Goal: Learn about a topic

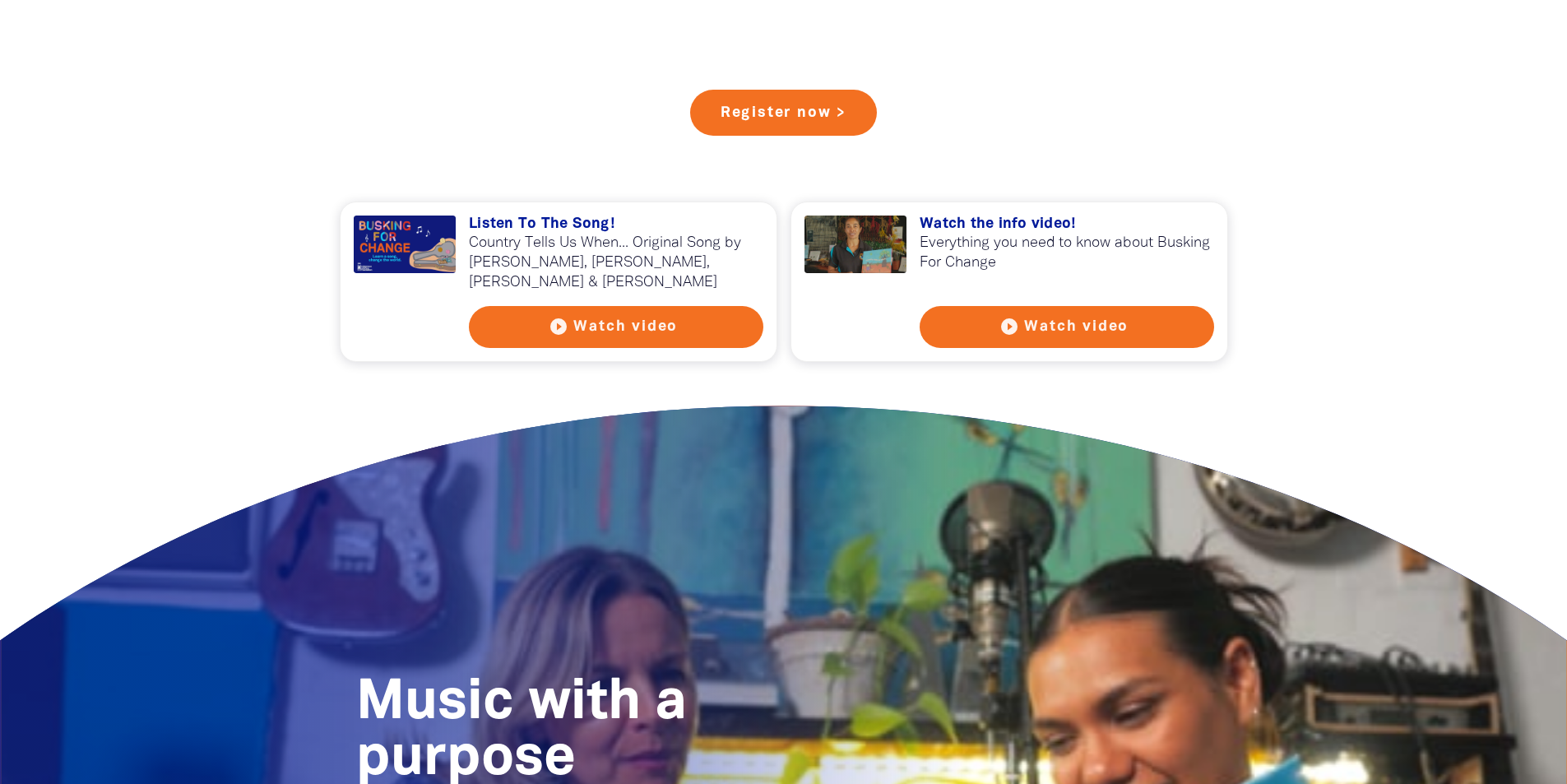
scroll to position [1480, 0]
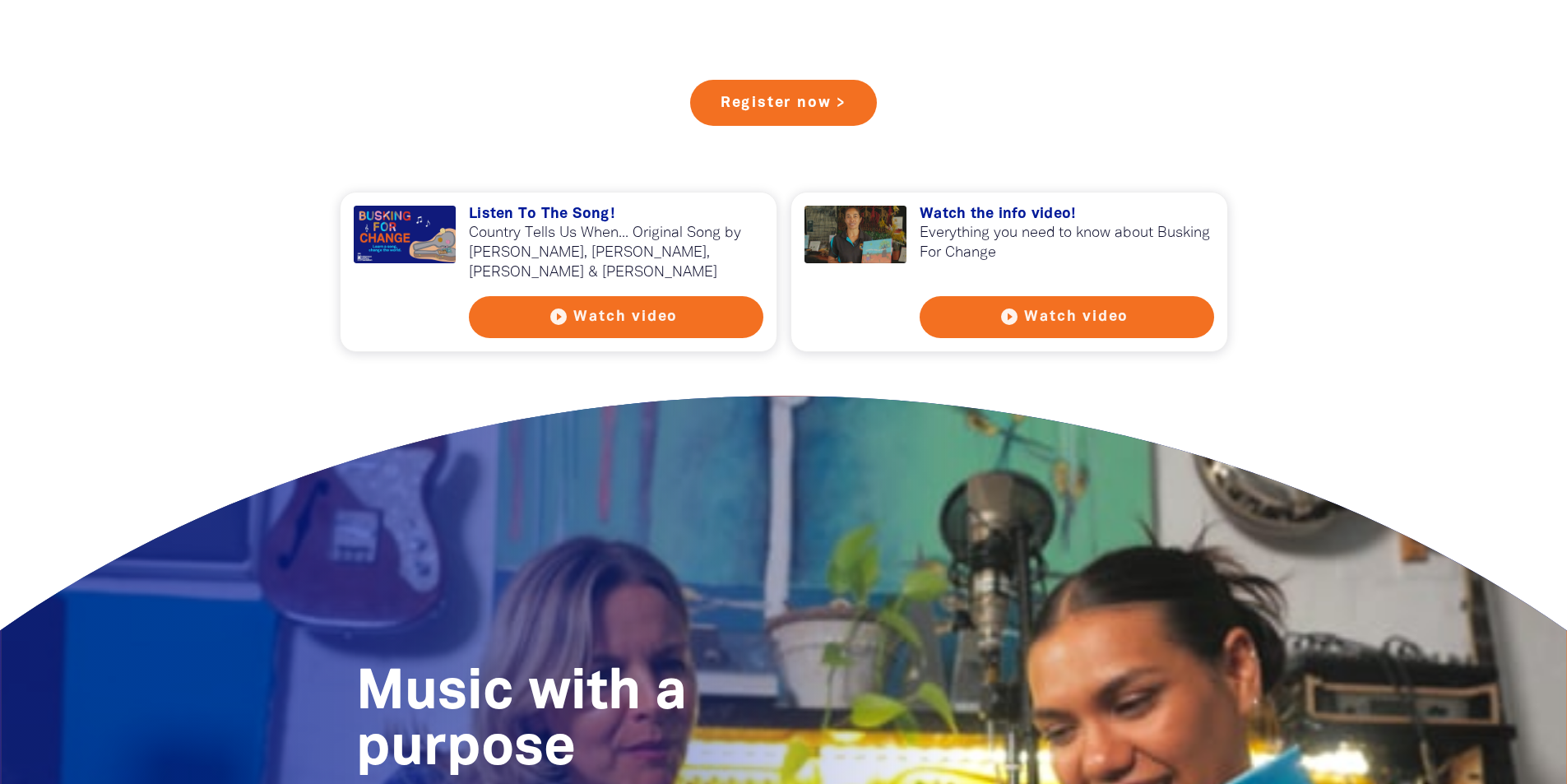
click at [709, 322] on button "play_circle_filled Watch video" at bounding box center [616, 317] width 295 height 42
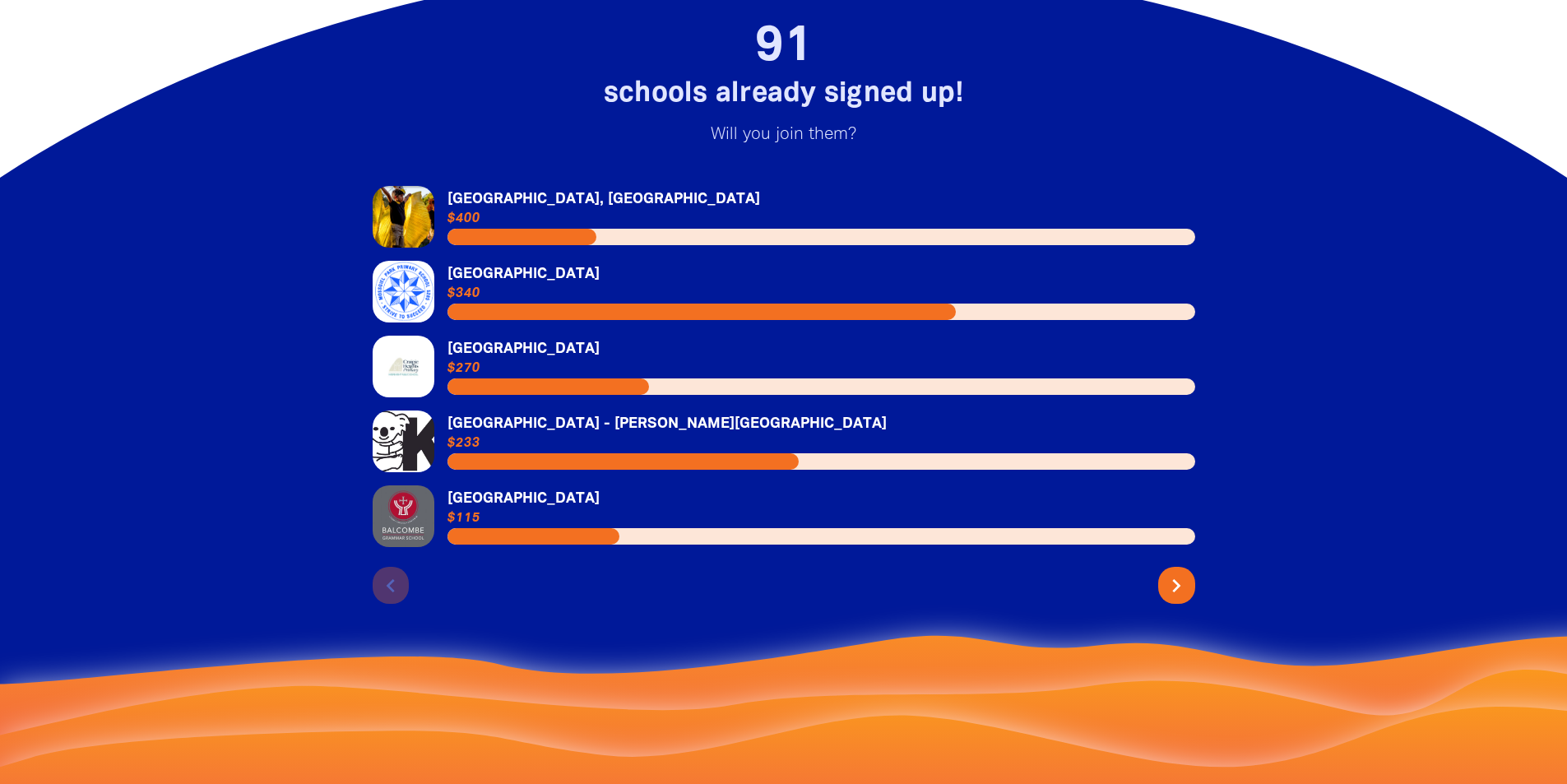
scroll to position [3536, 0]
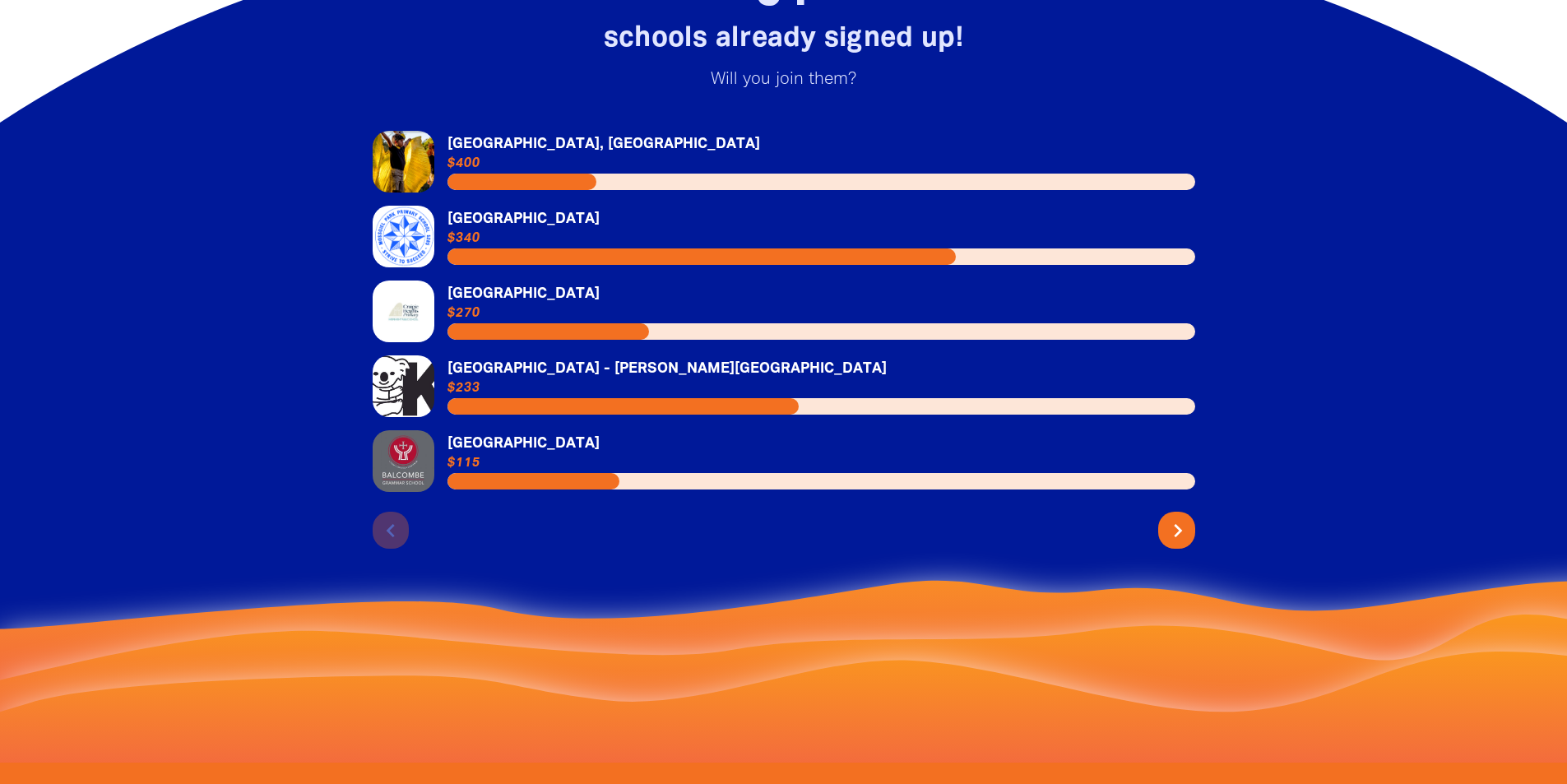
click at [1181, 517] on icon "chevron_right" at bounding box center [1178, 530] width 27 height 27
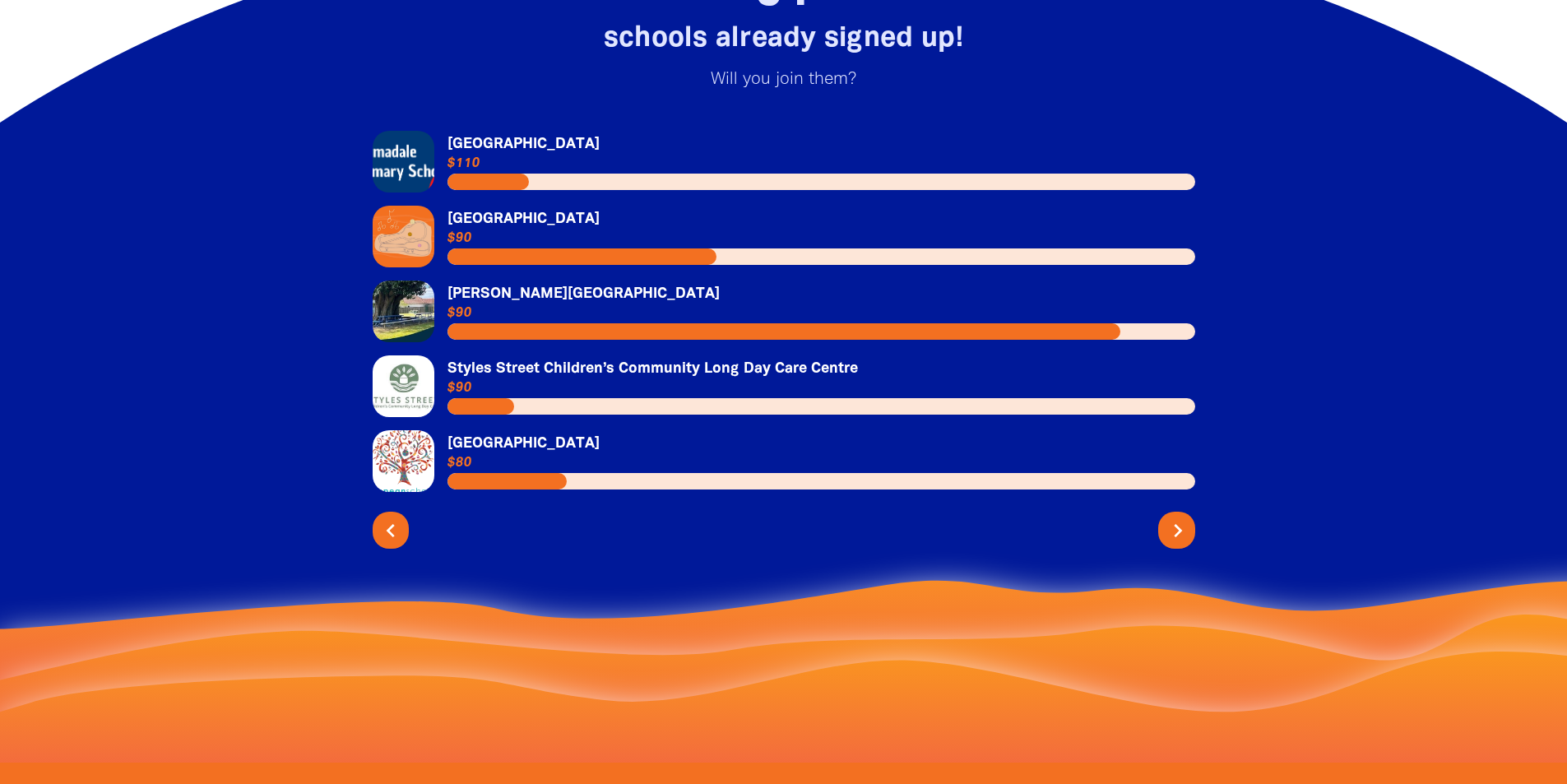
click at [1171, 517] on icon "chevron_right" at bounding box center [1178, 530] width 27 height 27
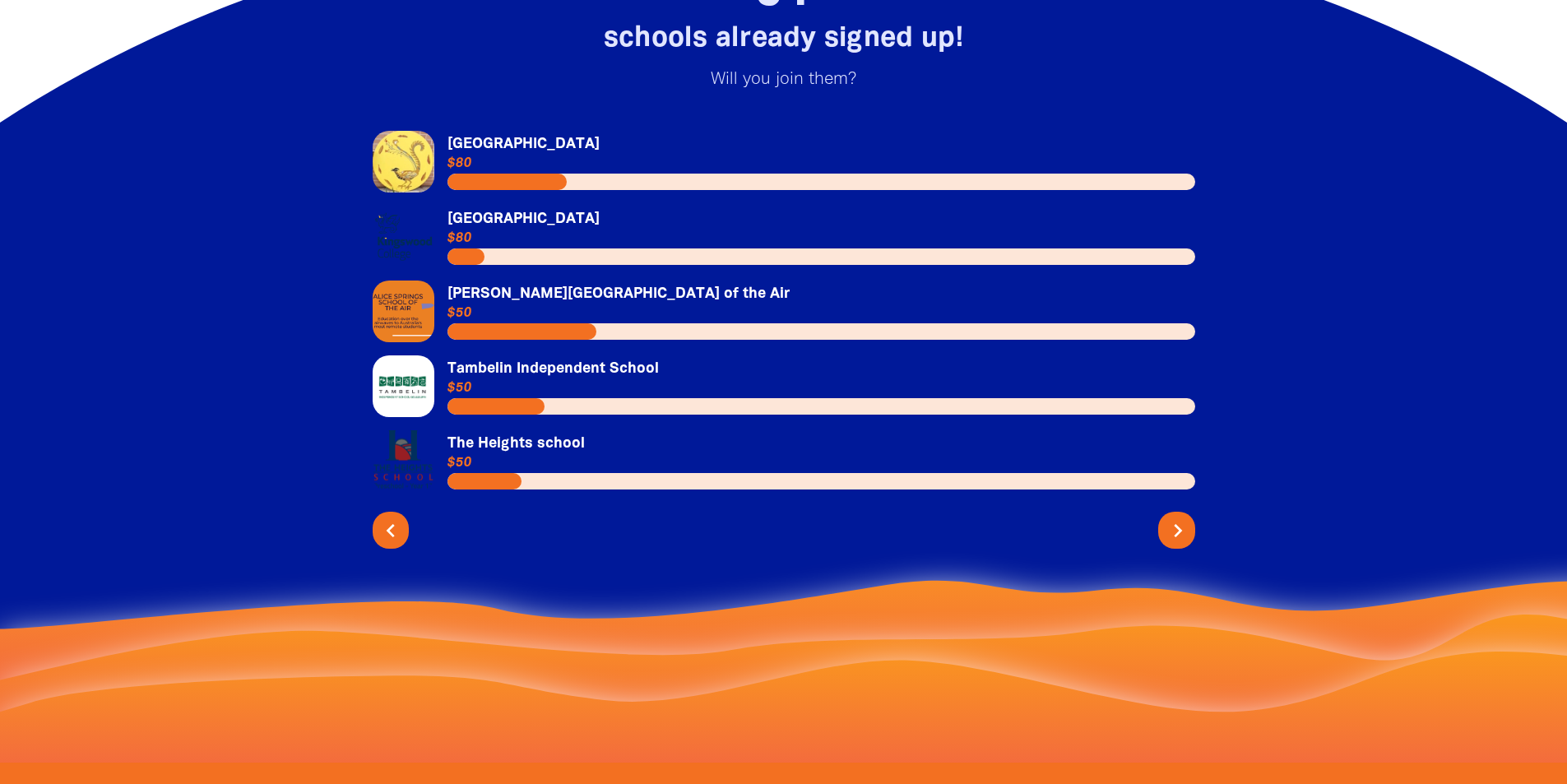
click at [1183, 517] on icon "chevron_right" at bounding box center [1178, 530] width 27 height 27
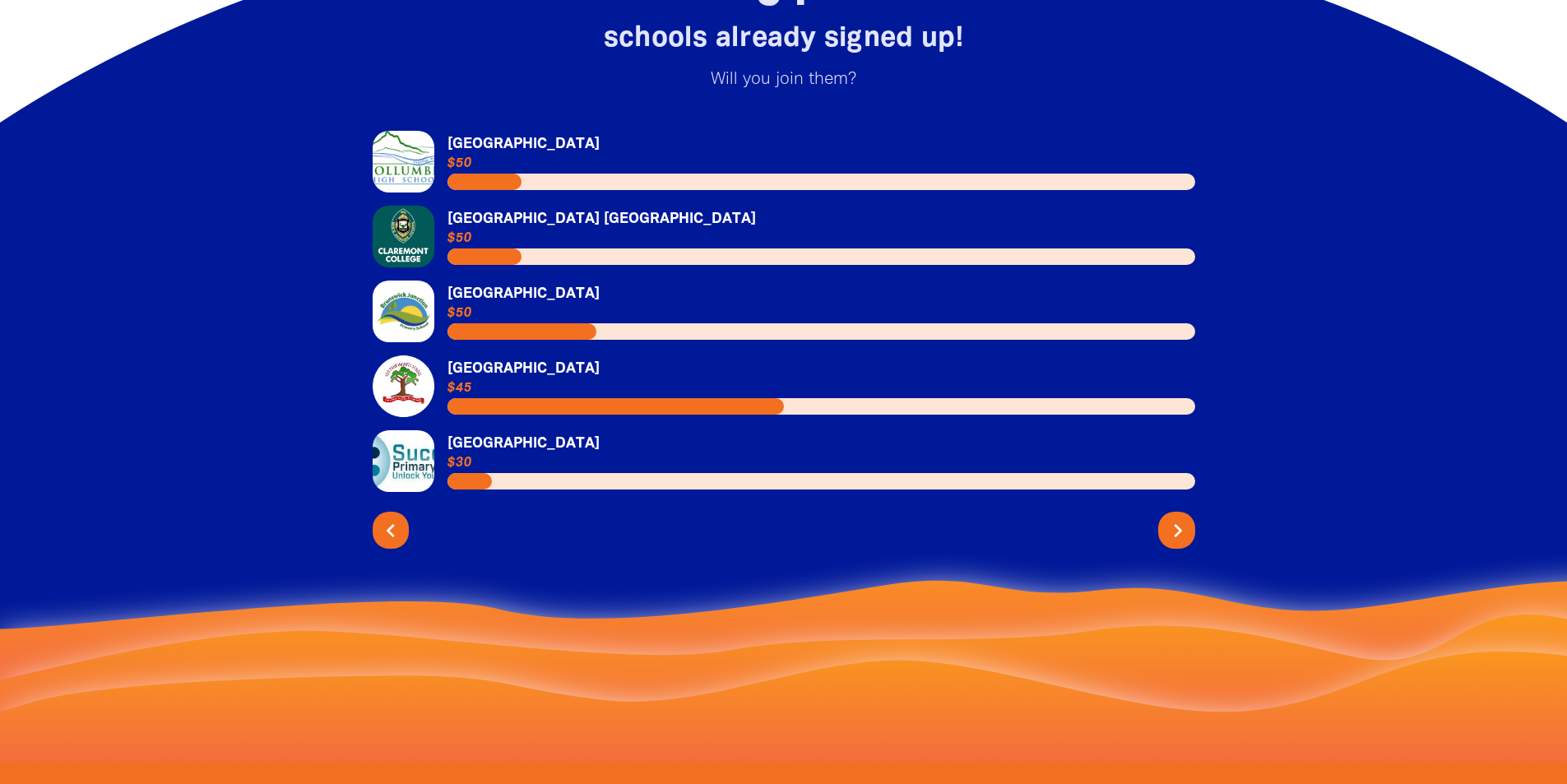
click at [1180, 517] on icon "chevron_right" at bounding box center [1178, 530] width 27 height 27
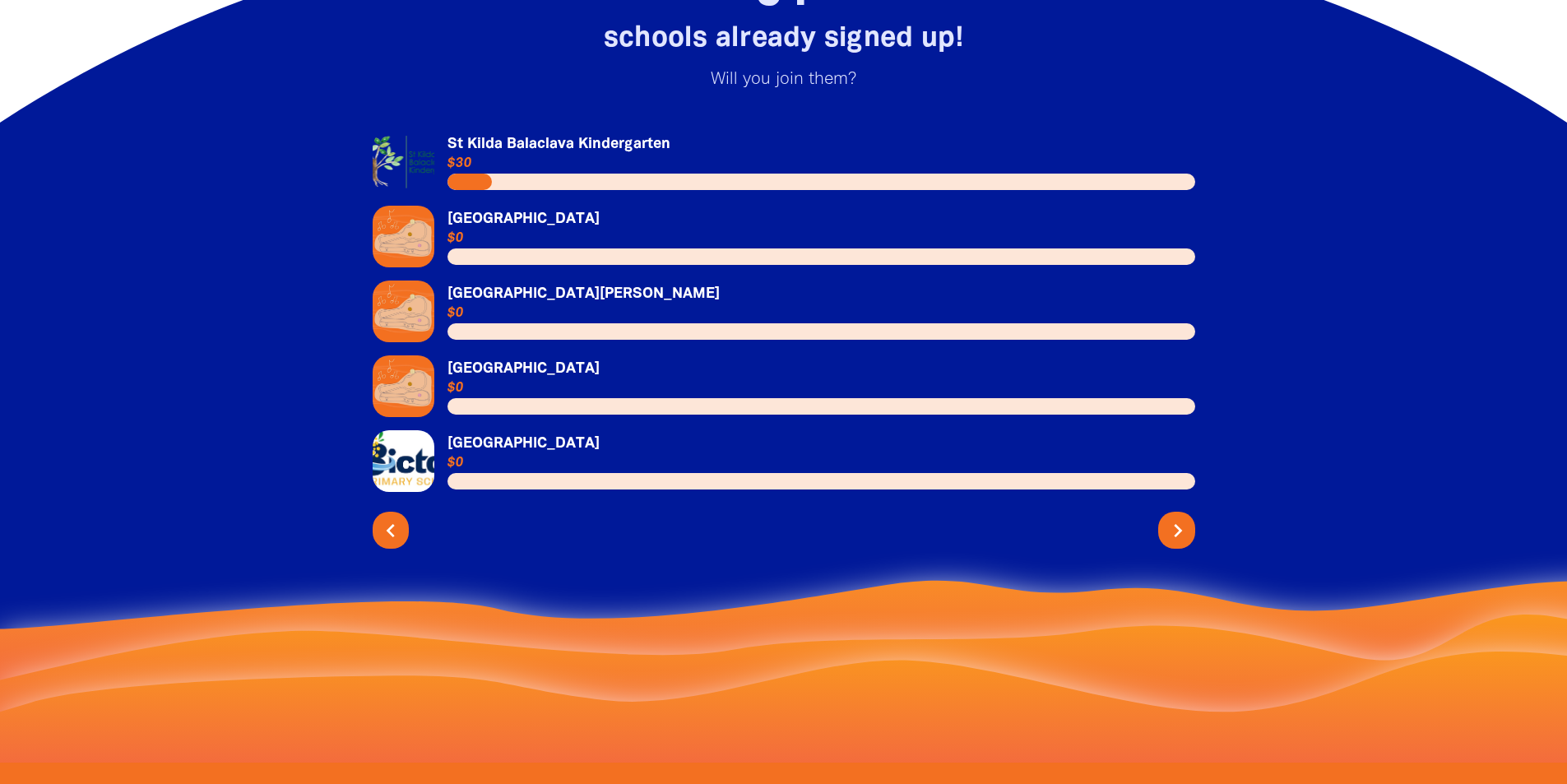
click at [1183, 517] on icon "chevron_right" at bounding box center [1178, 530] width 27 height 27
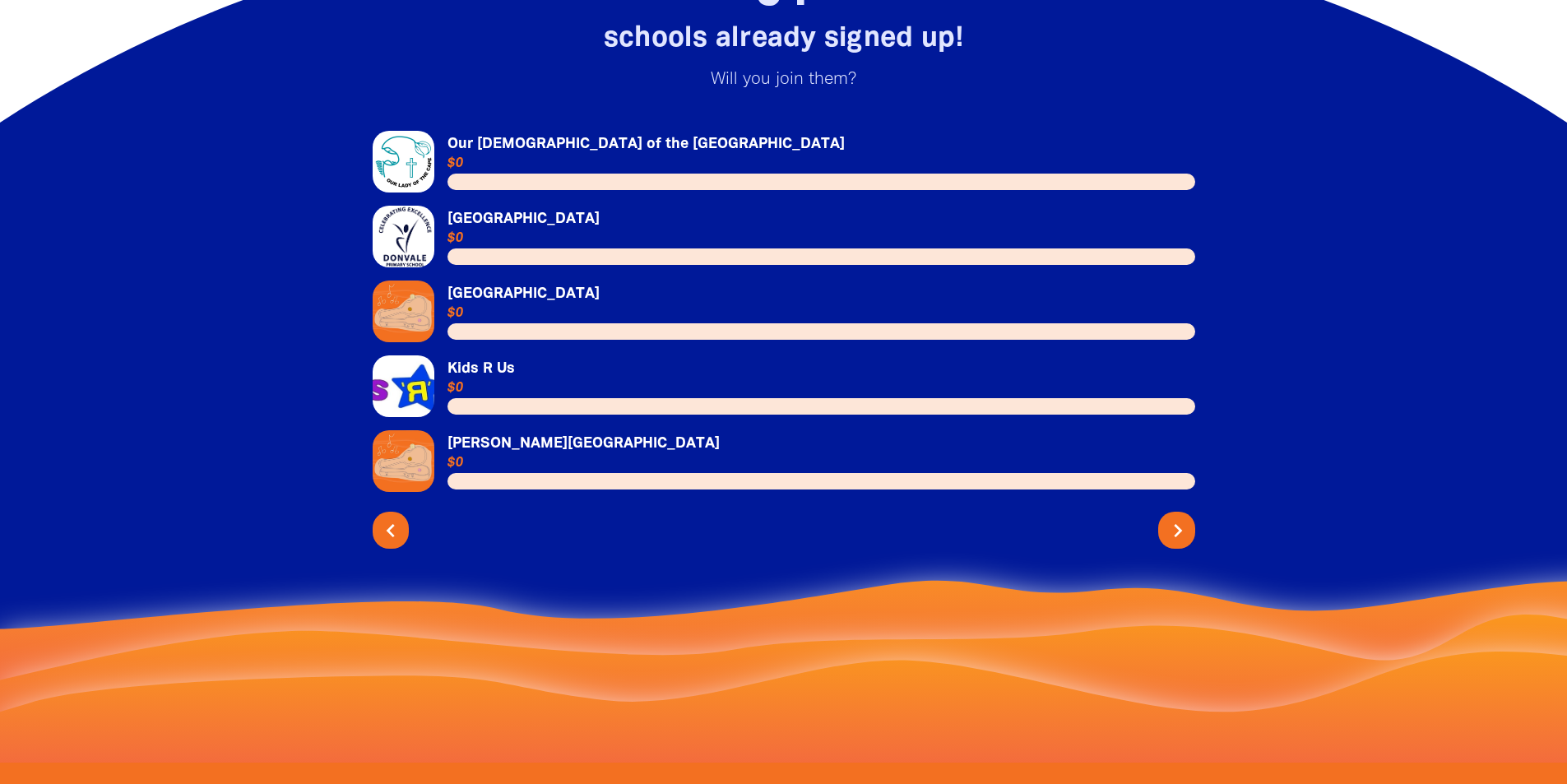
click at [1182, 517] on icon "chevron_right" at bounding box center [1178, 530] width 27 height 27
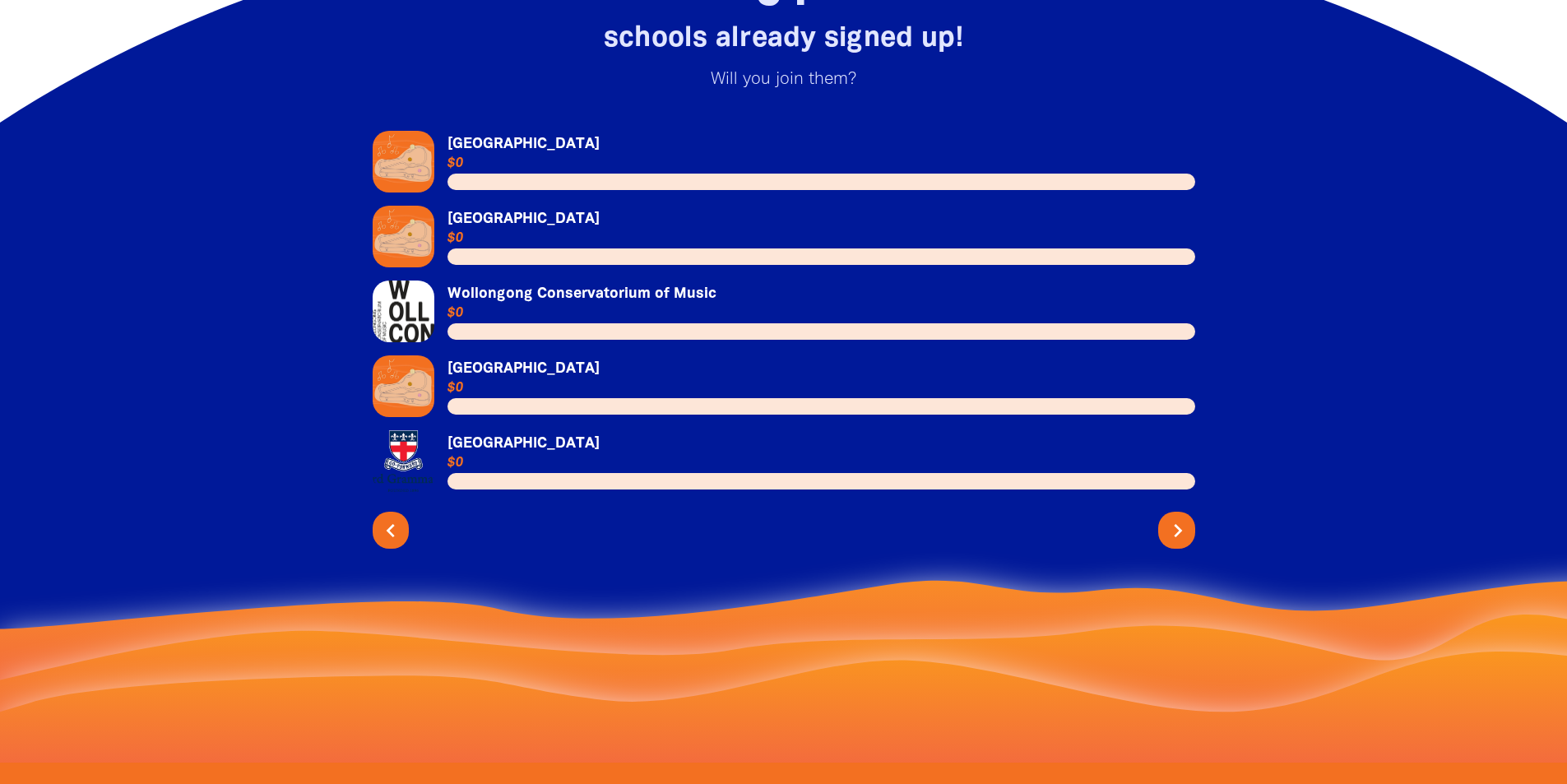
click at [1178, 517] on icon "chevron_right" at bounding box center [1178, 530] width 27 height 27
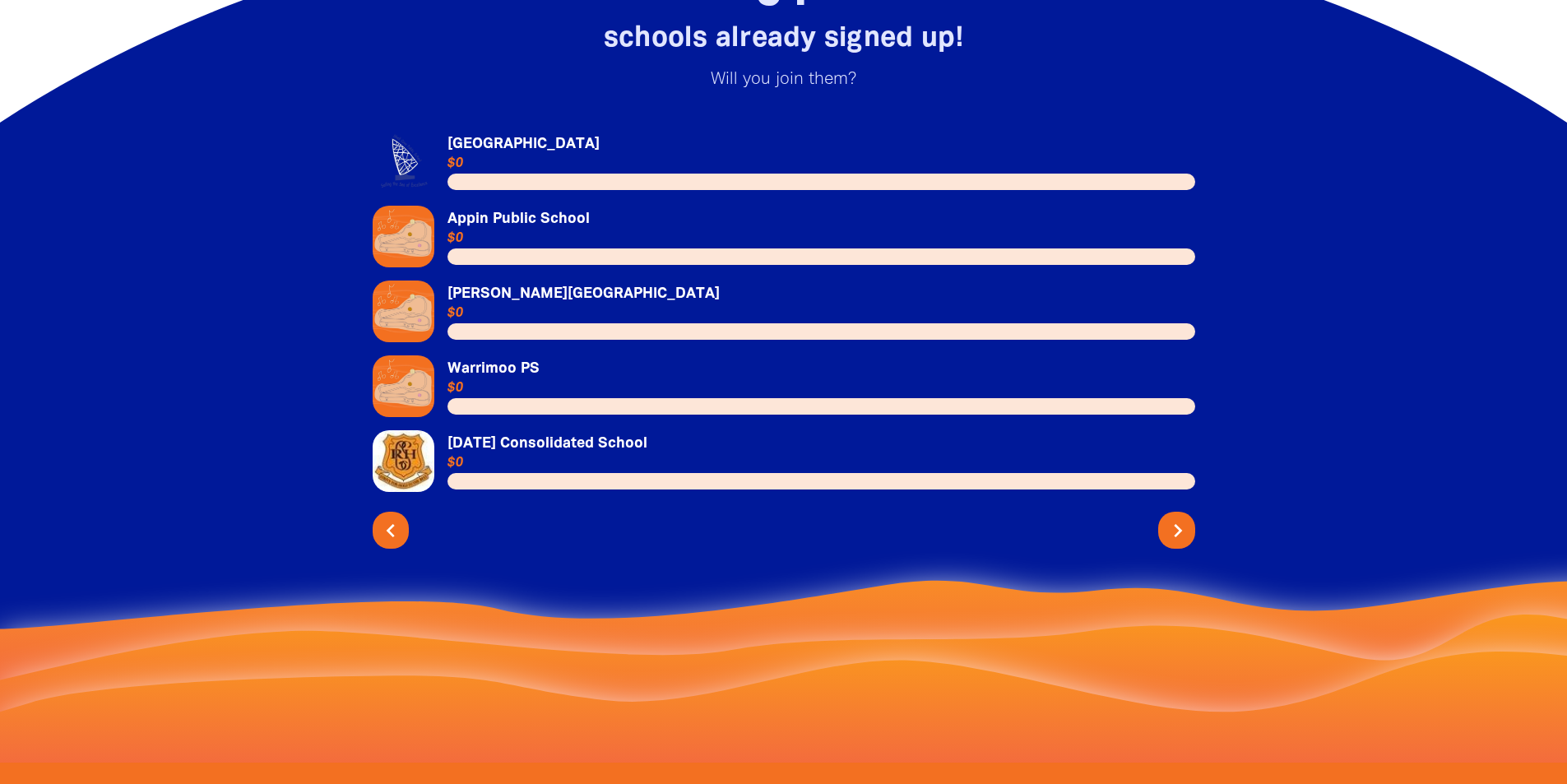
click at [1178, 517] on icon "chevron_right" at bounding box center [1178, 530] width 27 height 27
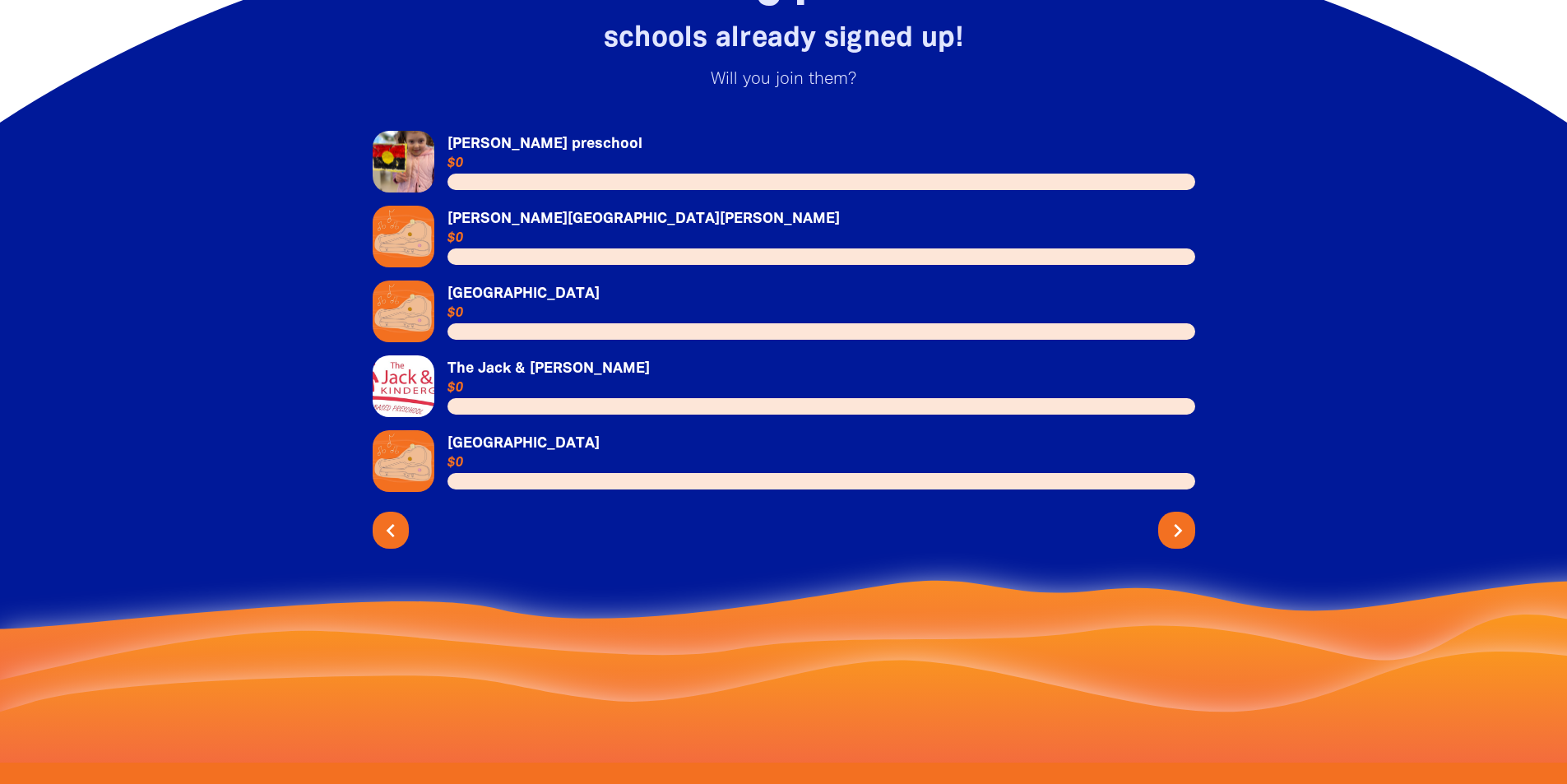
click at [1178, 517] on icon "chevron_right" at bounding box center [1178, 530] width 27 height 27
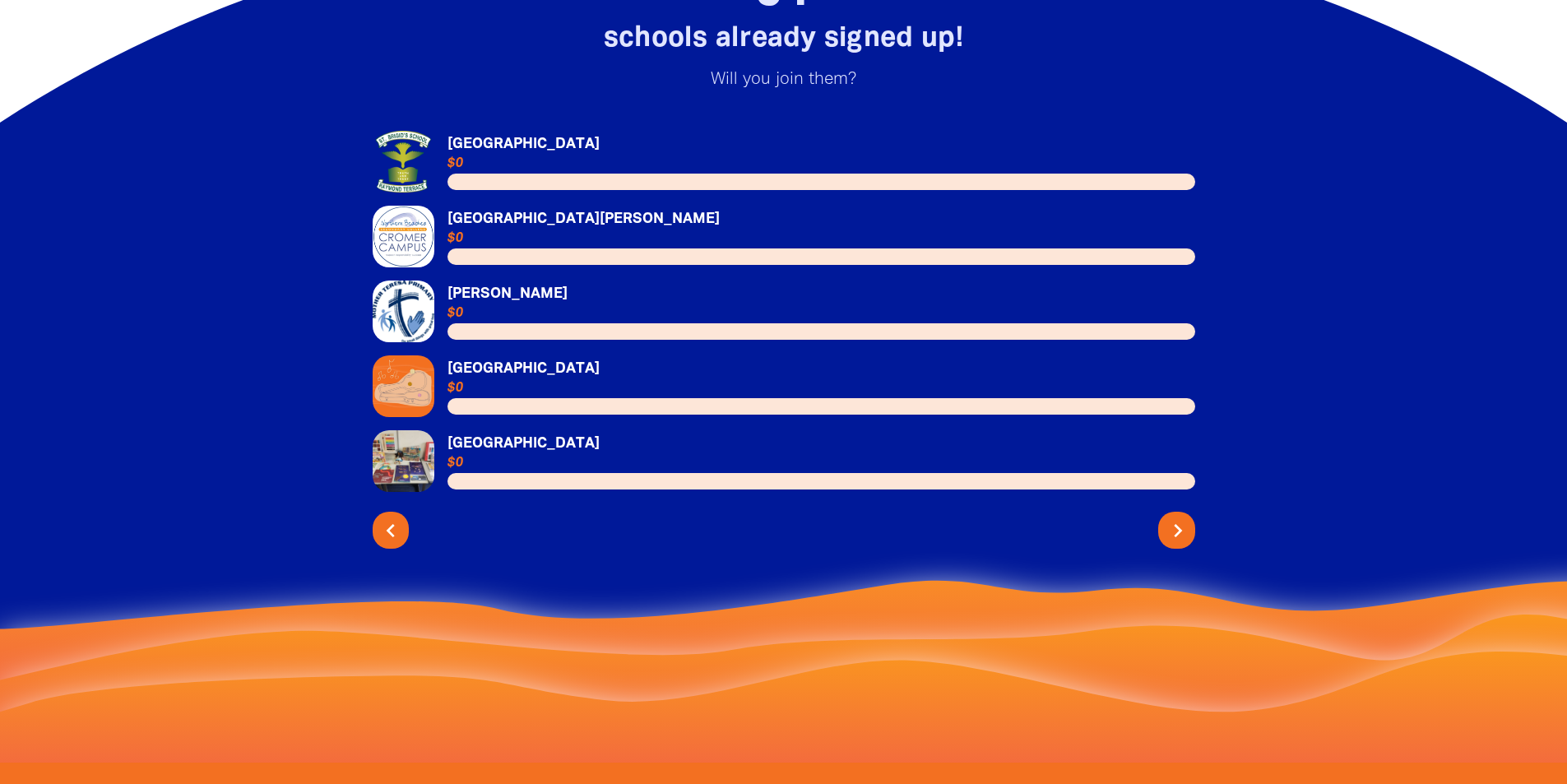
click at [1180, 517] on icon "chevron_right" at bounding box center [1178, 530] width 27 height 27
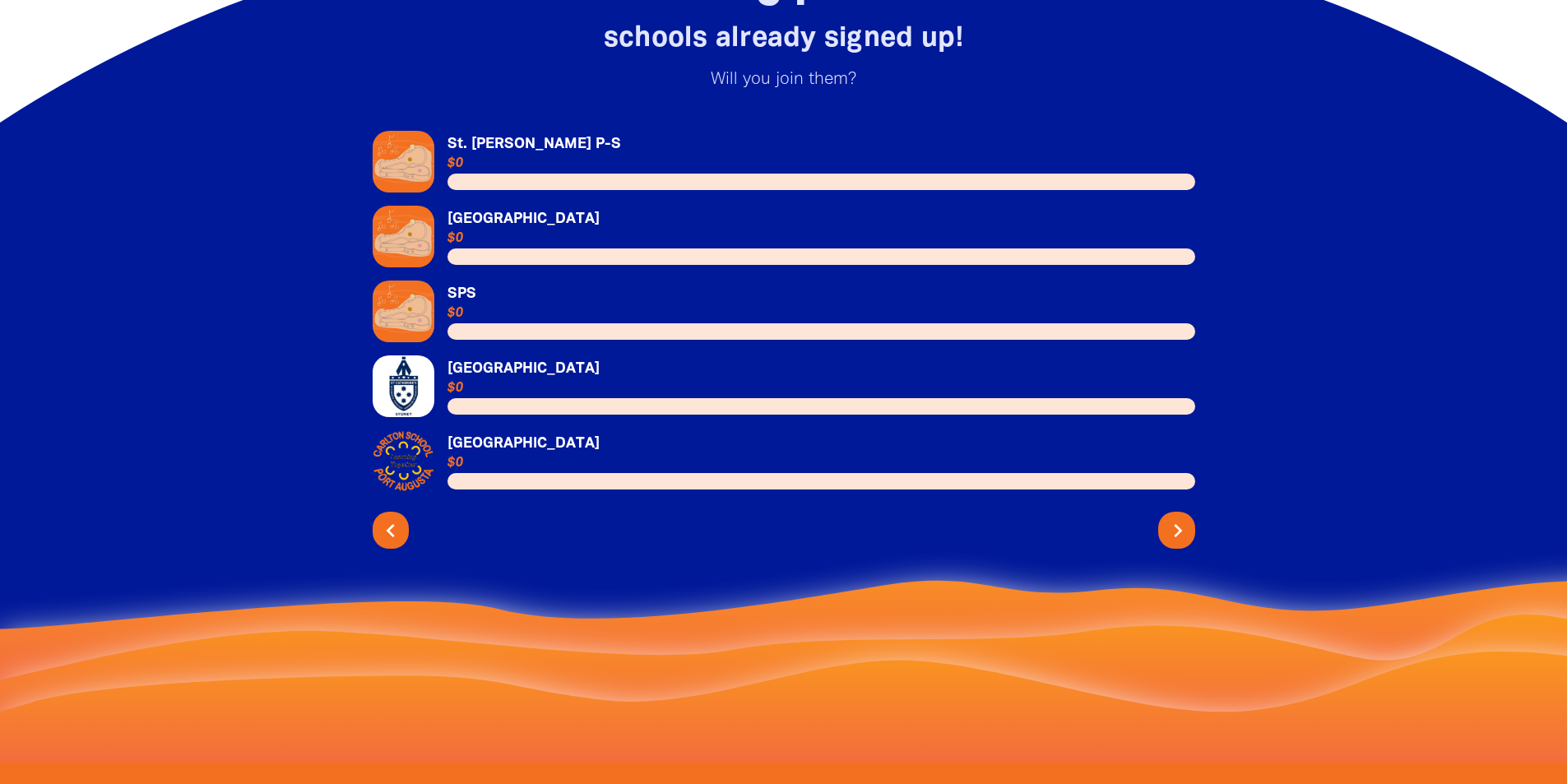
click at [1180, 517] on icon "chevron_right" at bounding box center [1178, 530] width 27 height 27
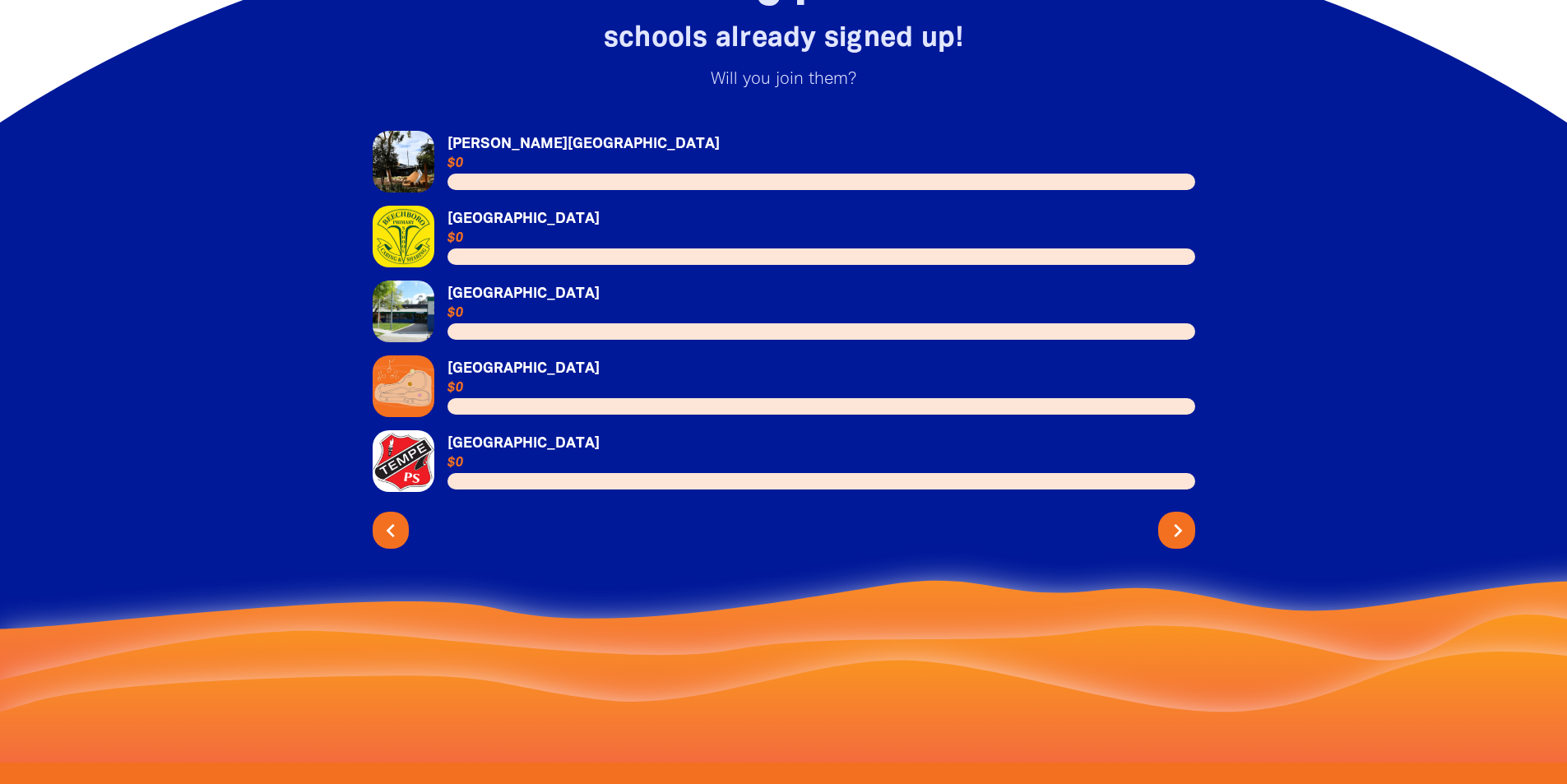
click at [1180, 519] on icon "chevron_right" at bounding box center [1178, 530] width 27 height 27
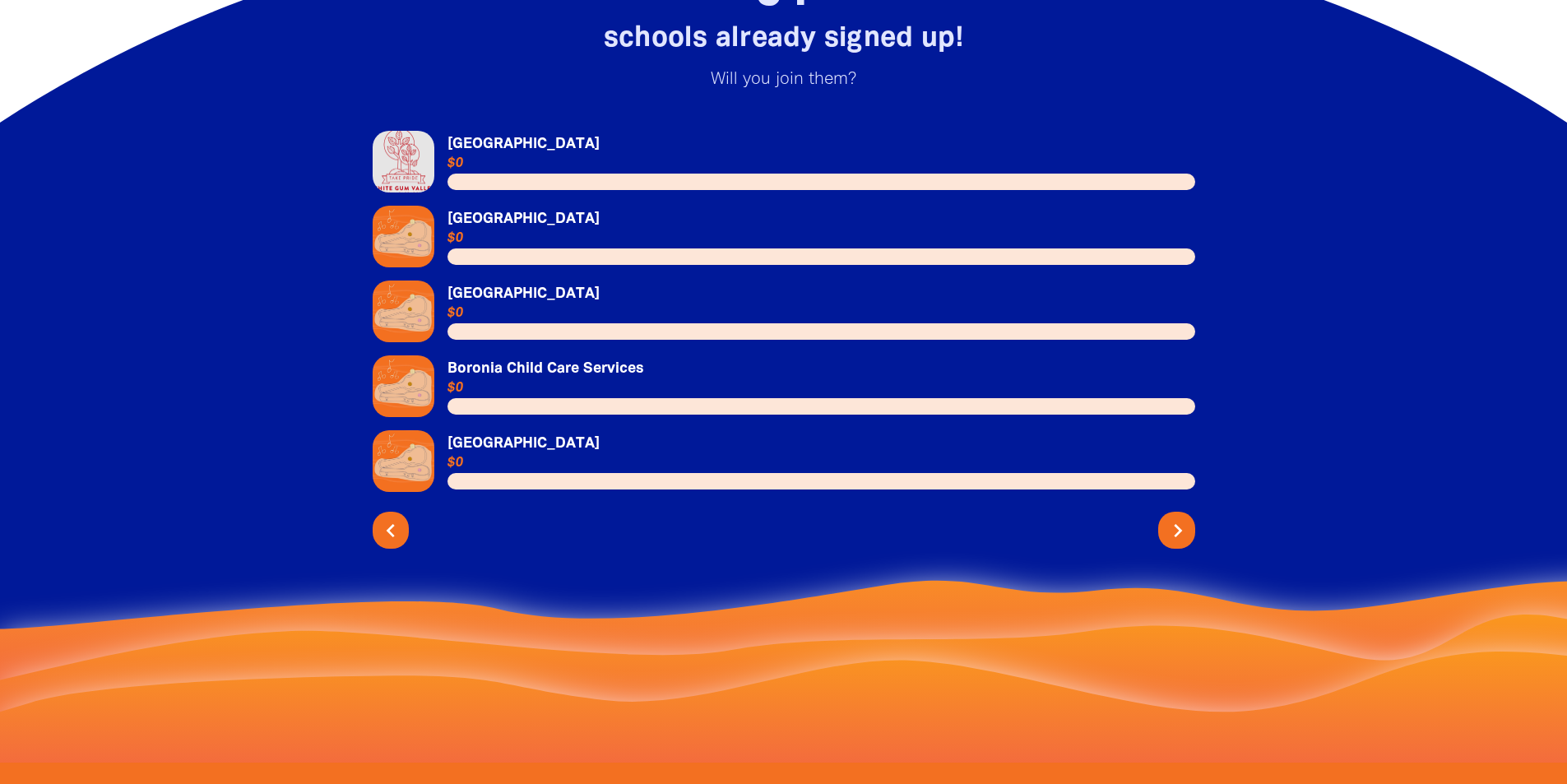
click at [1180, 519] on icon "chevron_right" at bounding box center [1178, 530] width 27 height 27
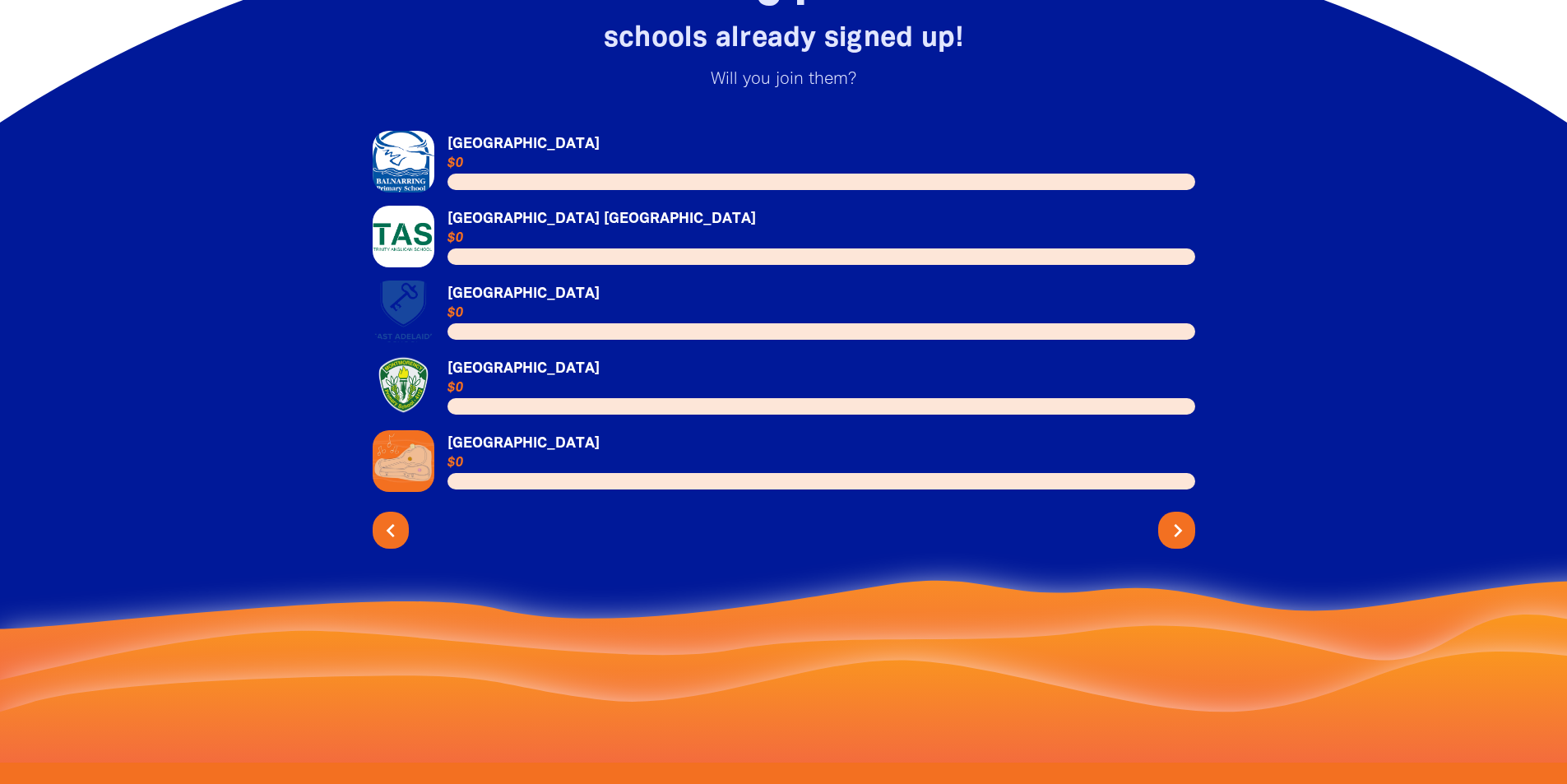
click at [1180, 519] on icon "chevron_right" at bounding box center [1178, 530] width 27 height 27
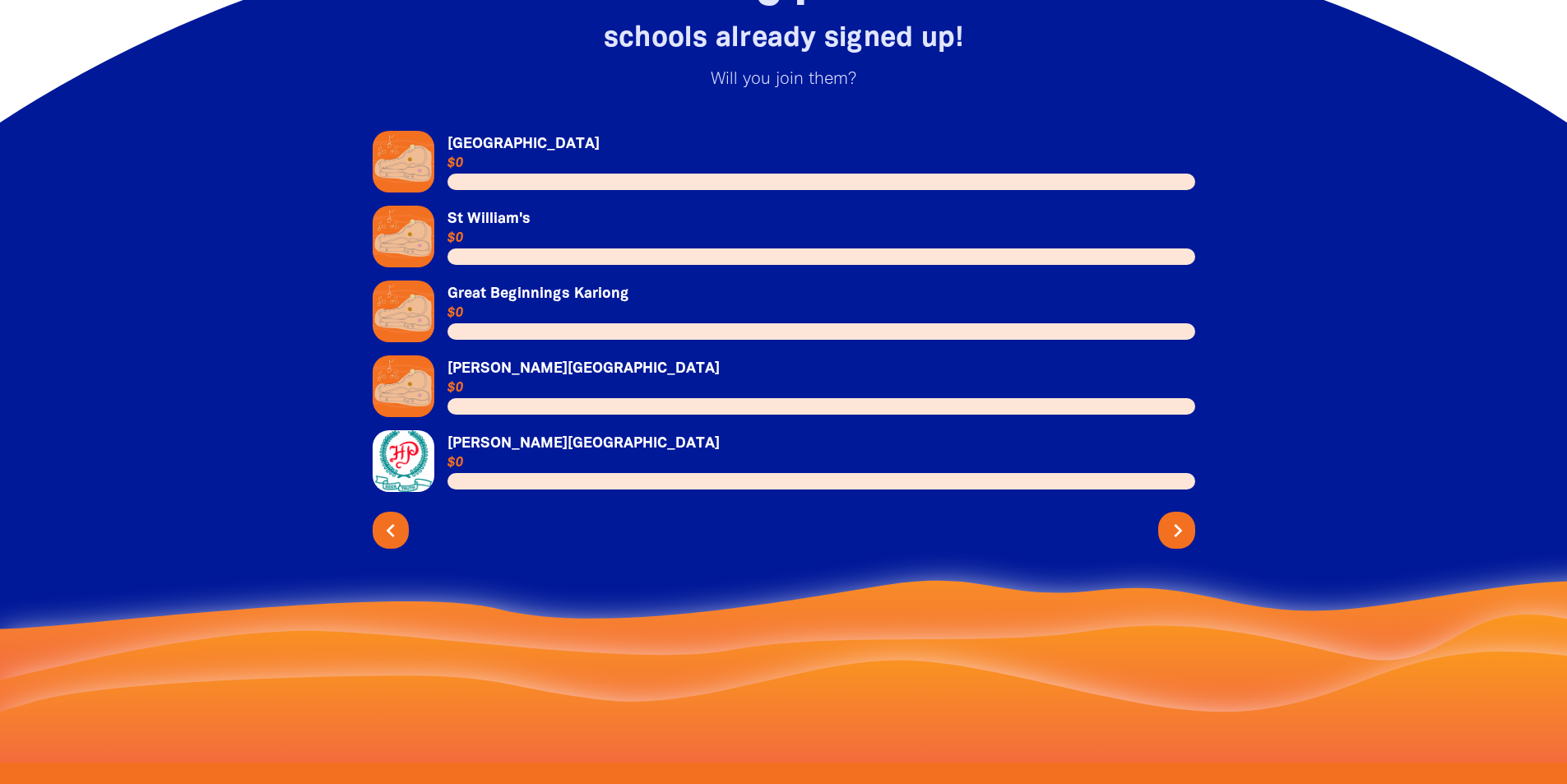
click at [1179, 519] on icon "chevron_right" at bounding box center [1178, 530] width 27 height 27
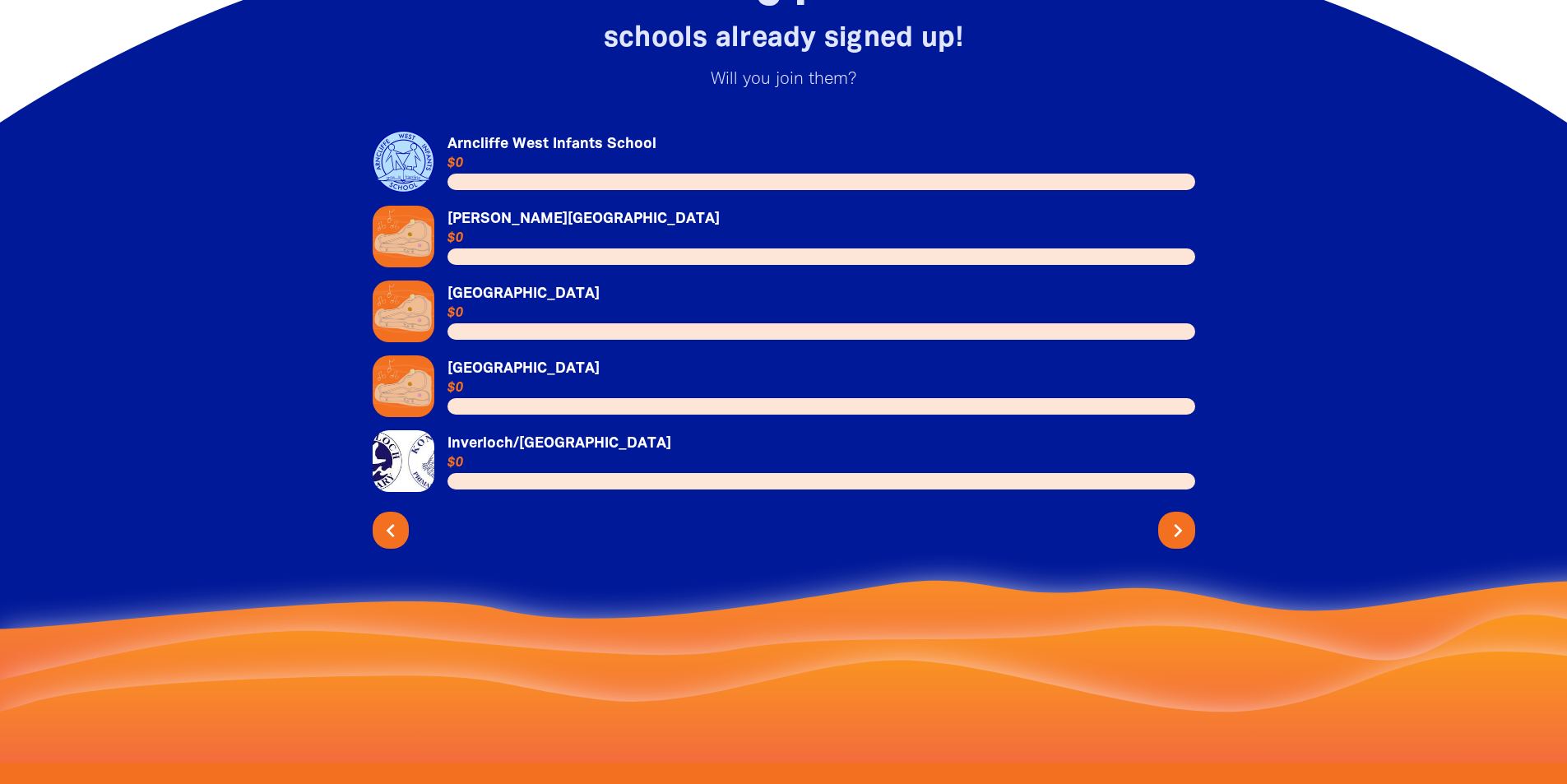
click at [1179, 519] on icon "chevron_right" at bounding box center [1178, 530] width 27 height 27
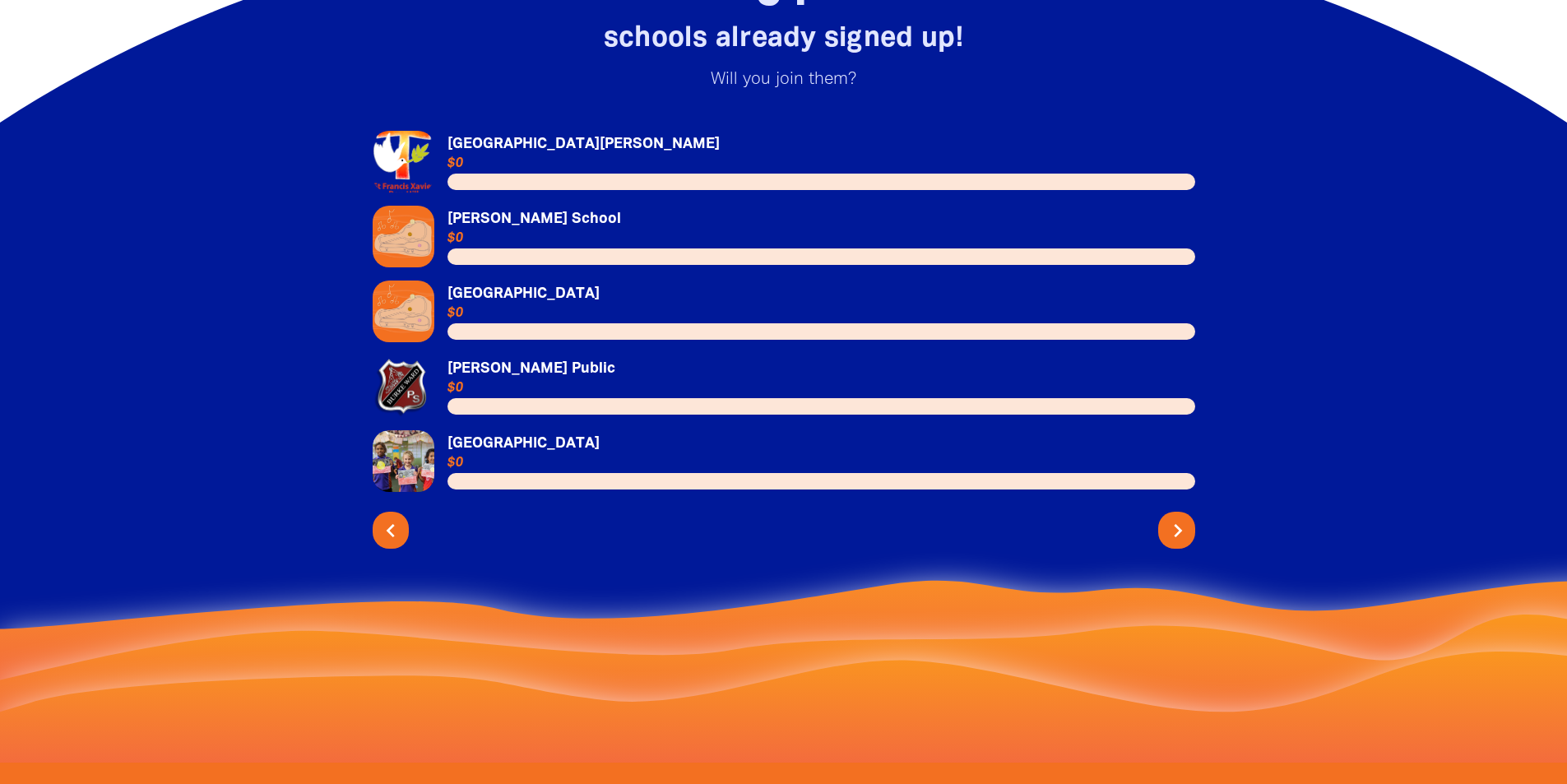
click at [1179, 519] on icon "chevron_right" at bounding box center [1178, 530] width 27 height 27
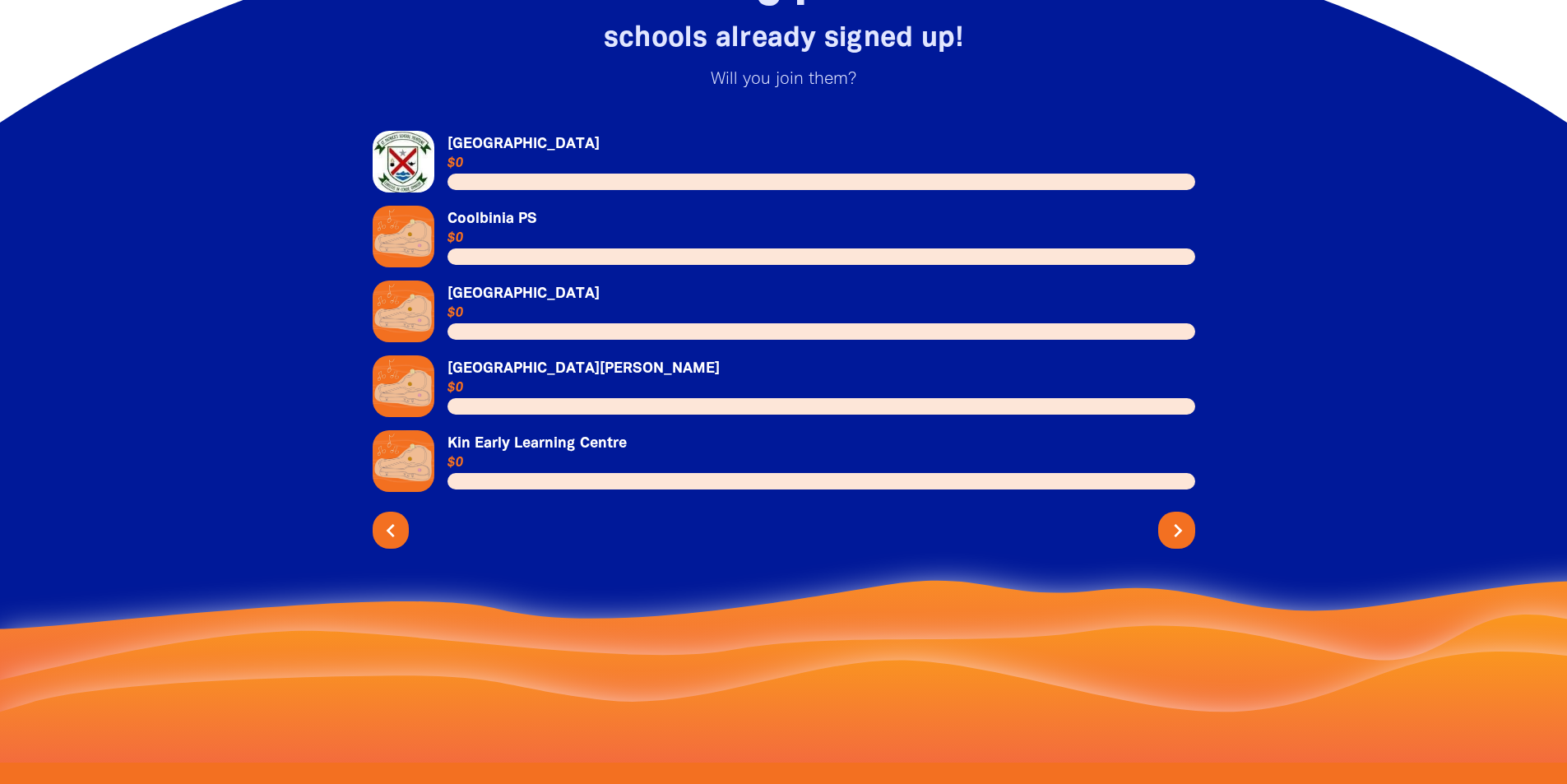
click at [1179, 519] on icon "chevron_right" at bounding box center [1178, 530] width 27 height 27
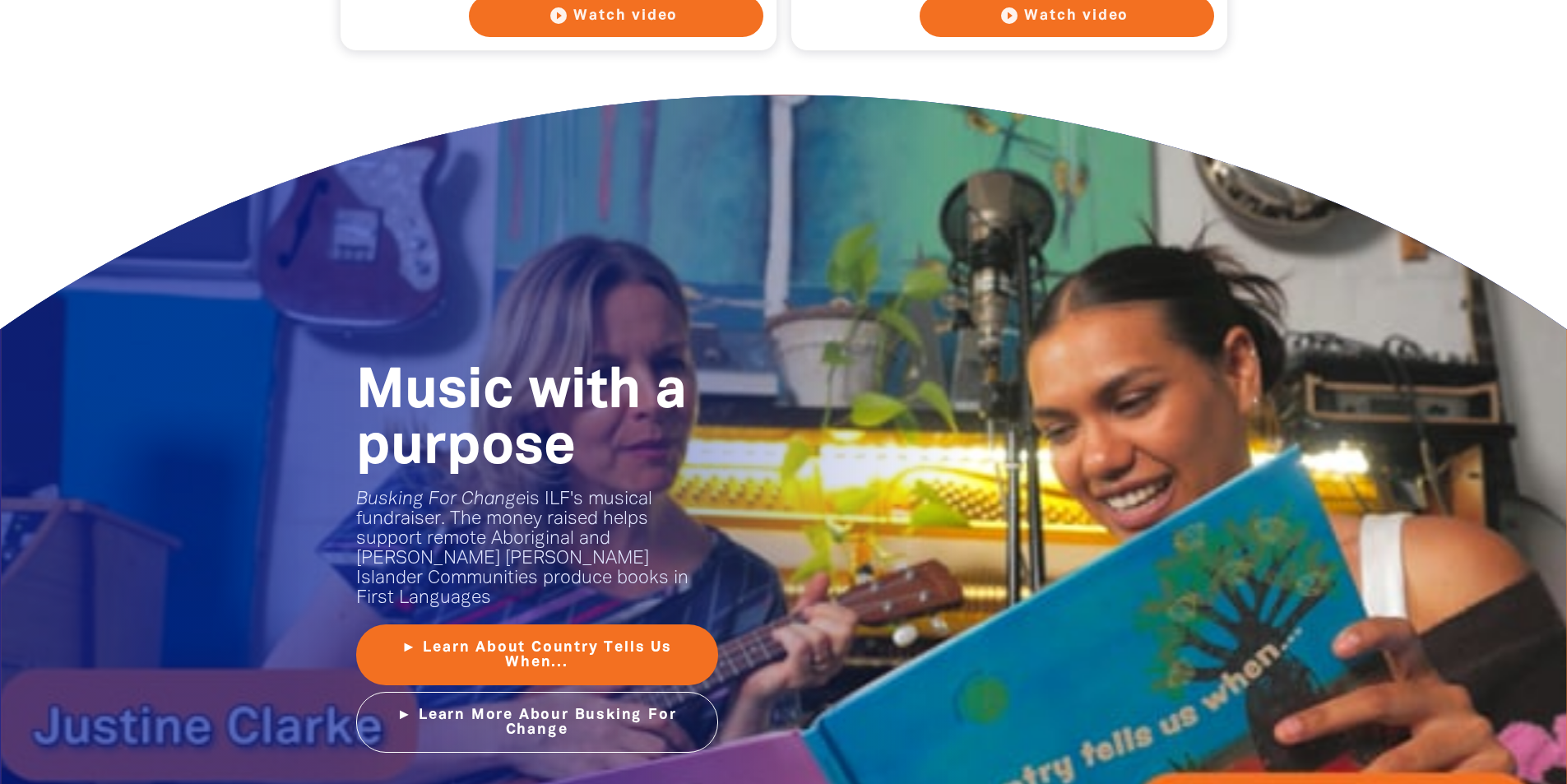
scroll to position [1741, 0]
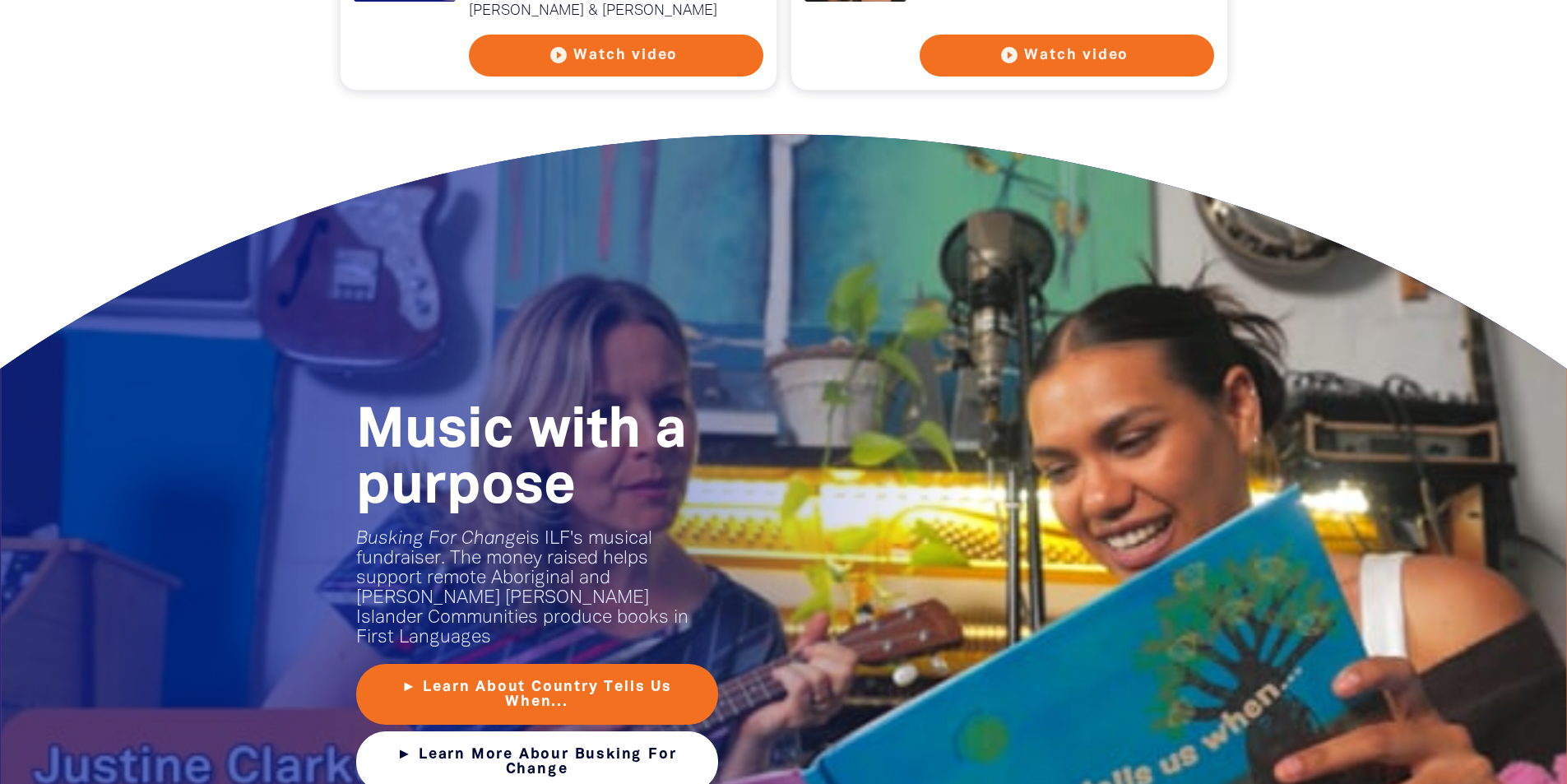
click at [655, 746] on link "► Learn More Abour Busking For Change" at bounding box center [536, 761] width 362 height 61
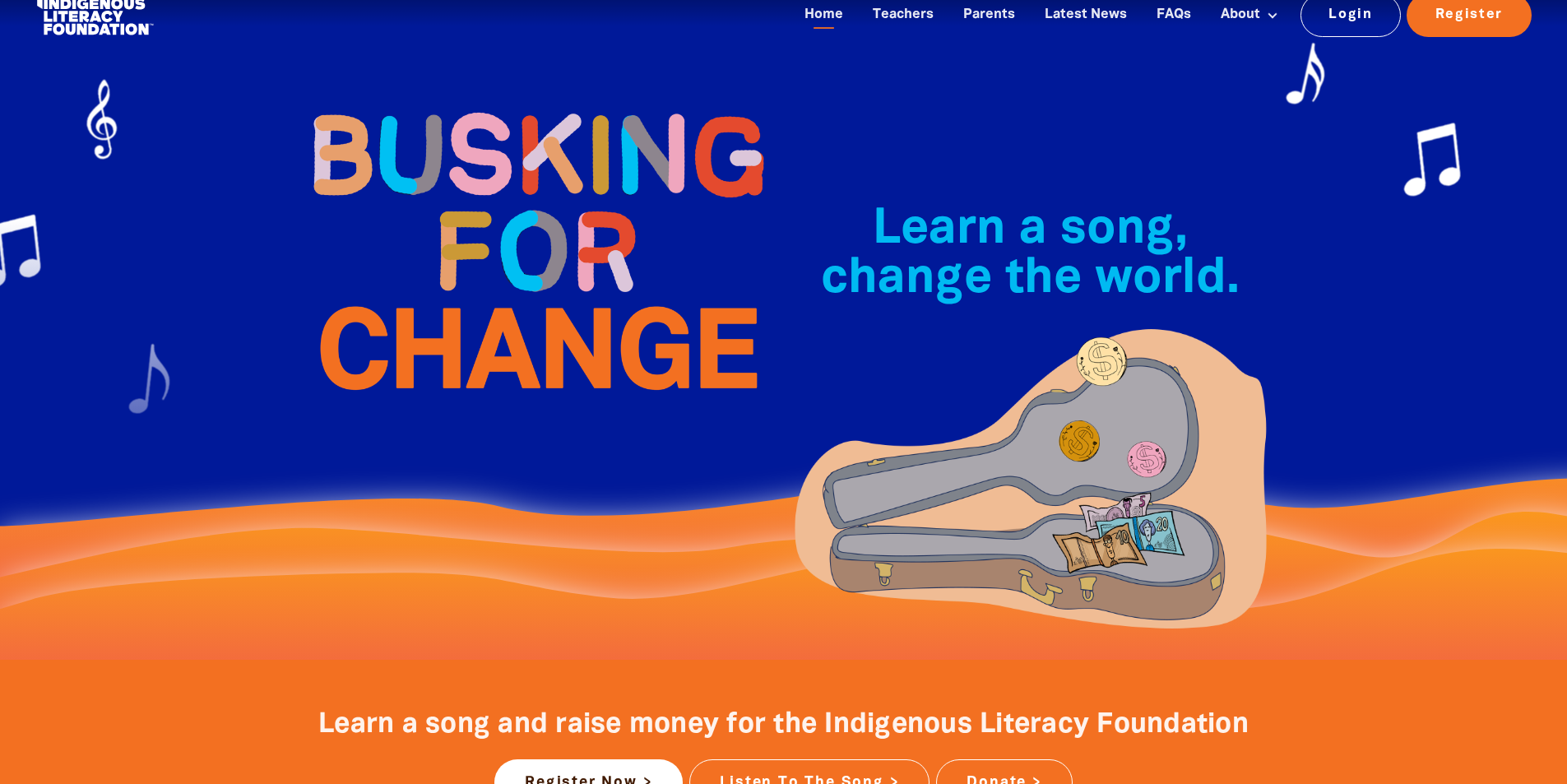
scroll to position [0, 0]
